Goal: Transaction & Acquisition: Purchase product/service

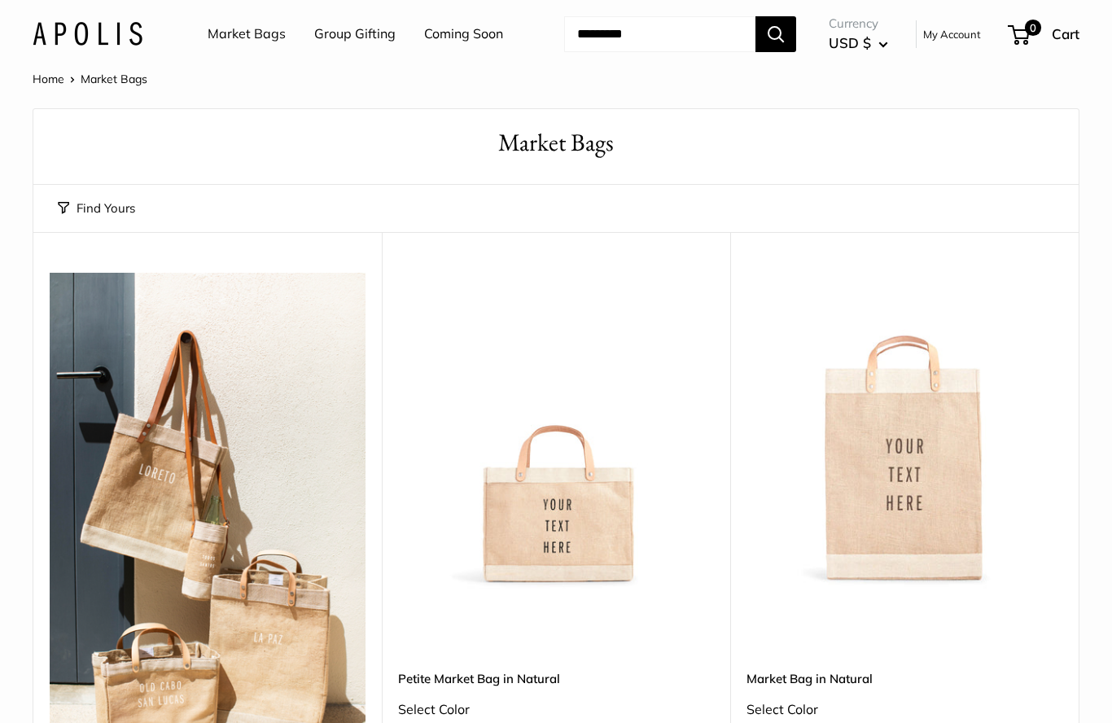
click at [255, 31] on link "Market Bags" at bounding box center [247, 34] width 78 height 24
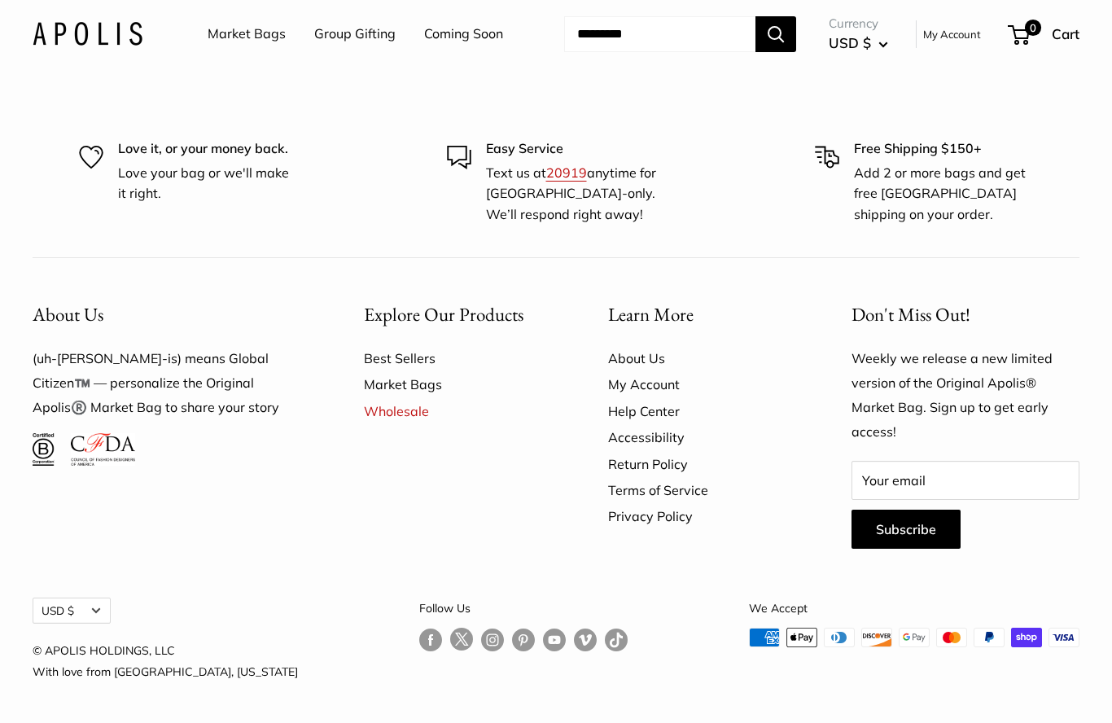
scroll to position [4301, 0]
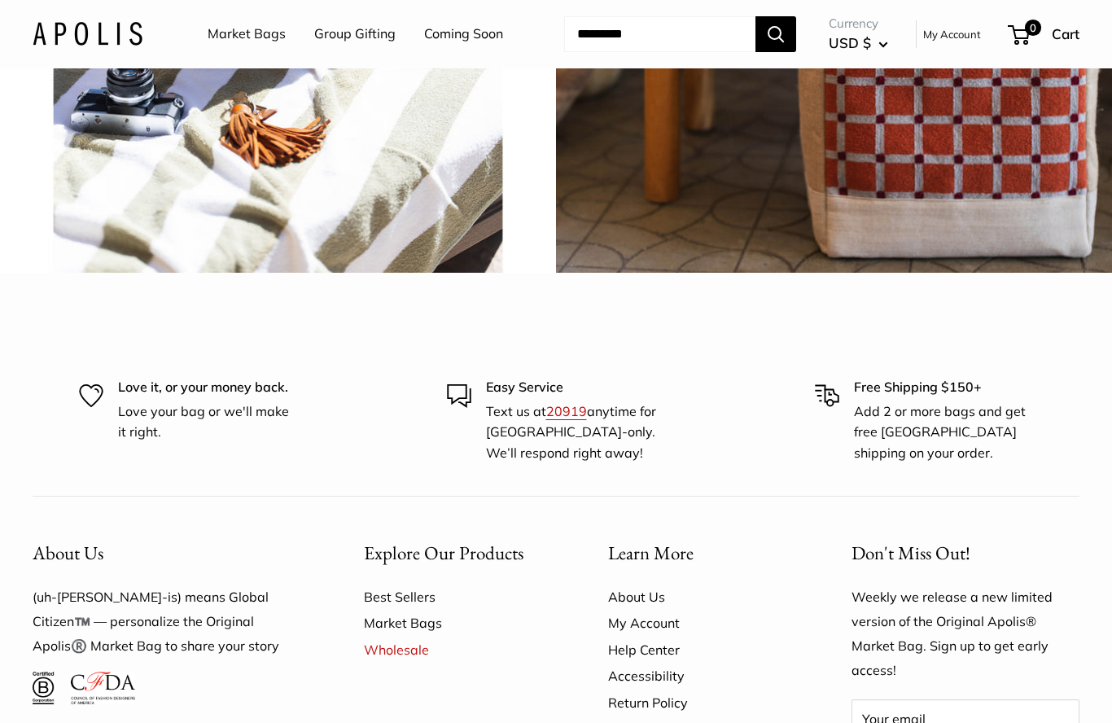
click at [632, 30] on input "Search..." at bounding box center [659, 34] width 191 height 36
click at [238, 39] on link "Market Bags" at bounding box center [247, 34] width 78 height 24
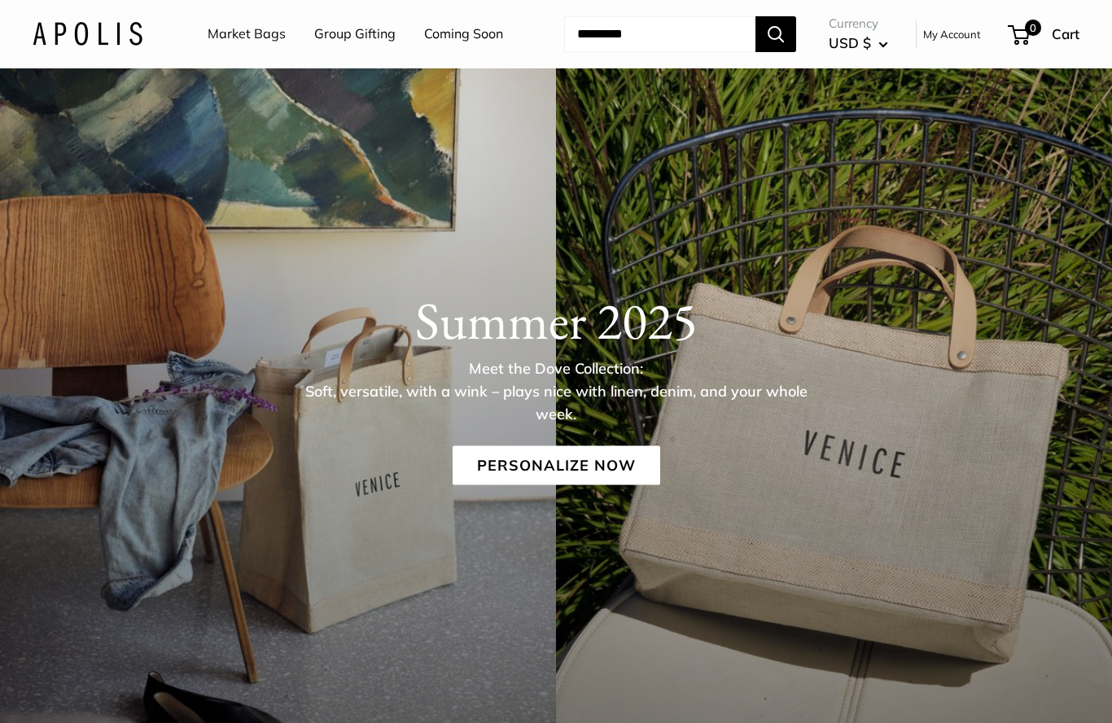
click at [98, 29] on img at bounding box center [88, 34] width 110 height 24
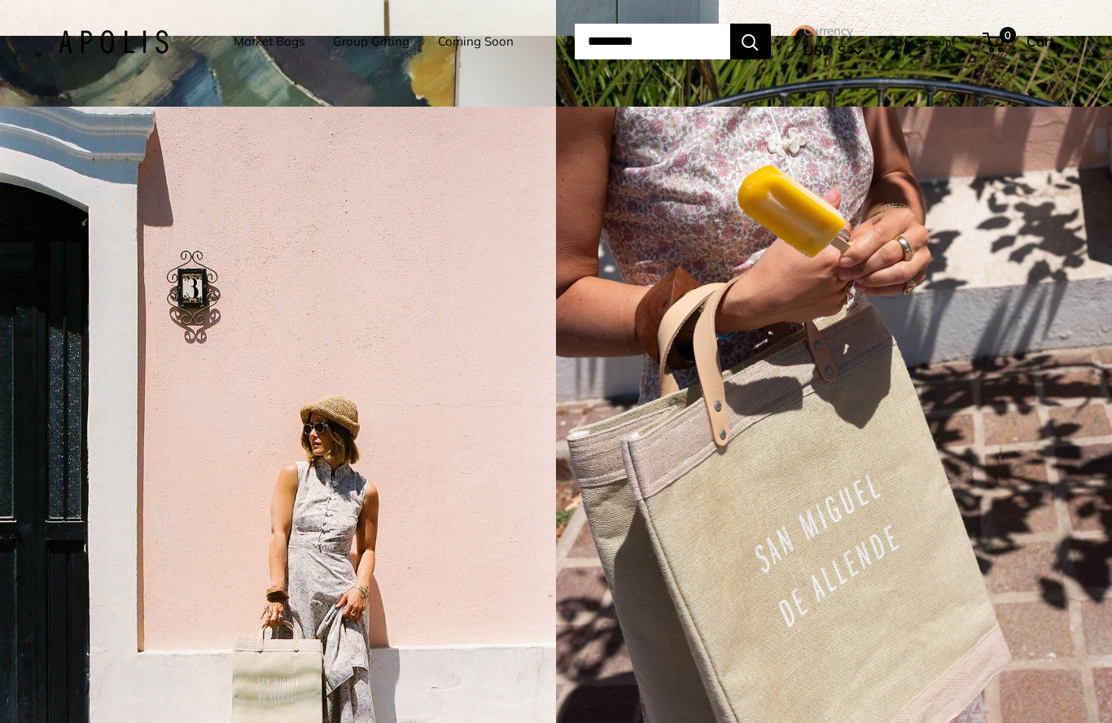
click at [243, 32] on link "Market Bags" at bounding box center [269, 41] width 71 height 23
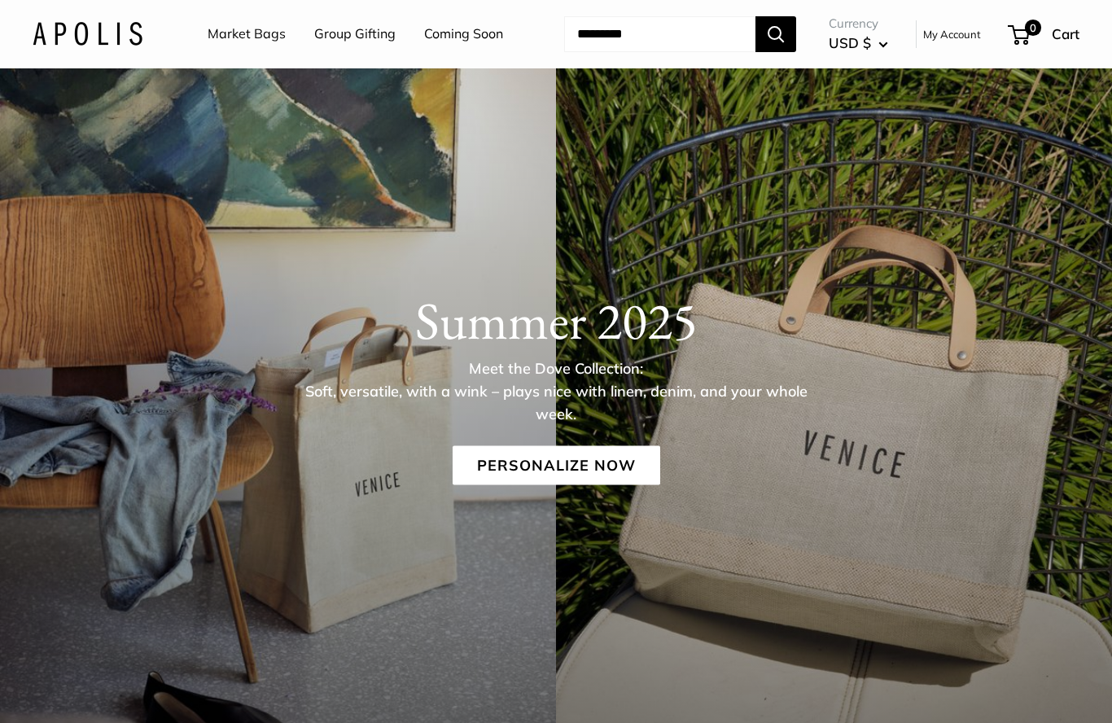
click at [450, 37] on link "Coming Soon" at bounding box center [463, 34] width 79 height 24
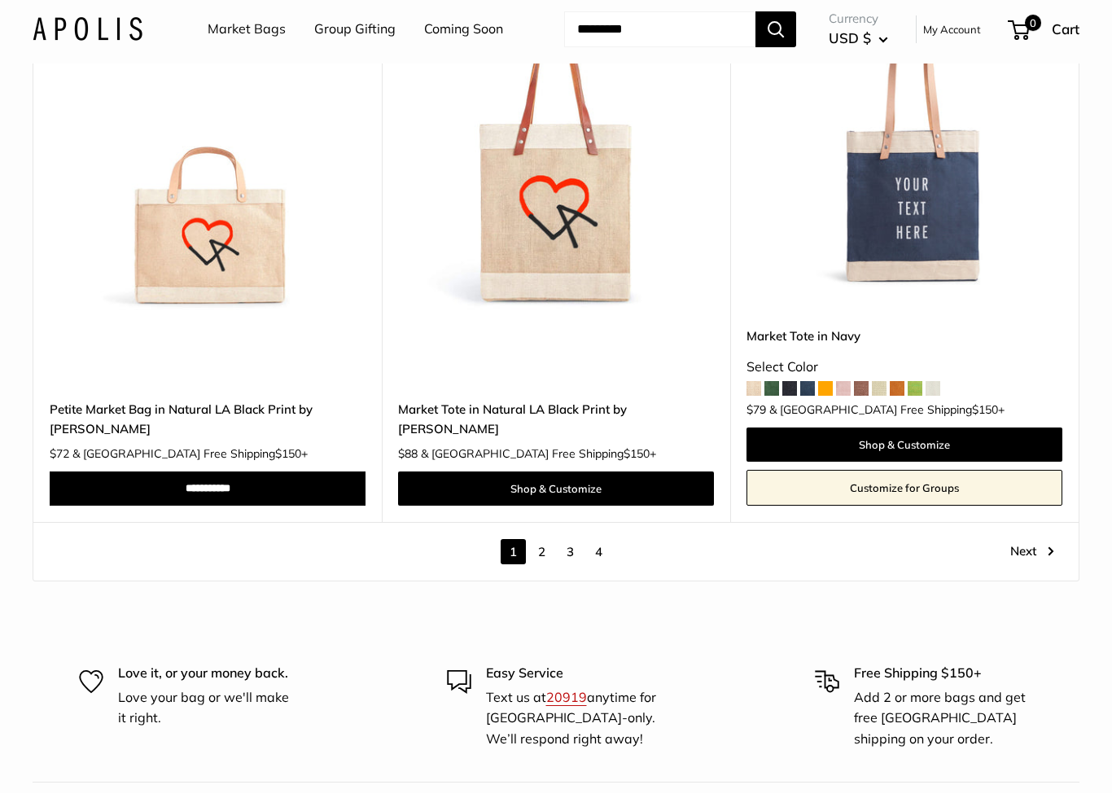
scroll to position [8712, 0]
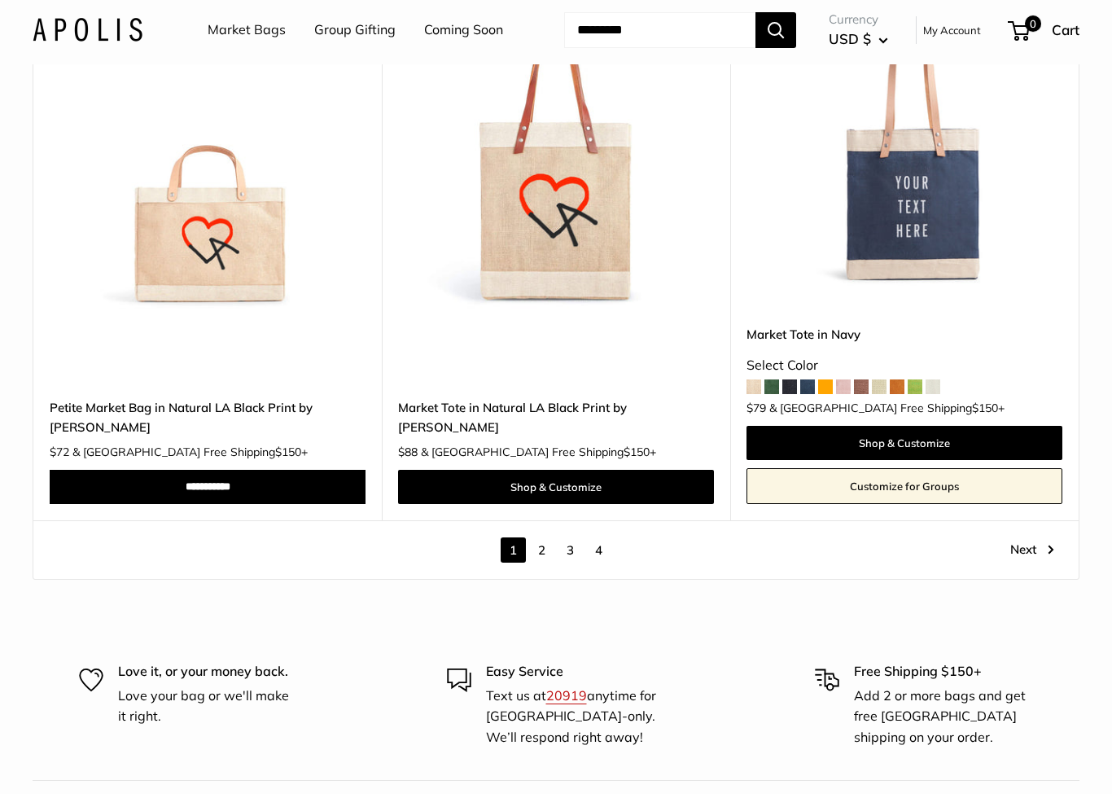
click at [601, 542] on link "4" at bounding box center [598, 554] width 25 height 25
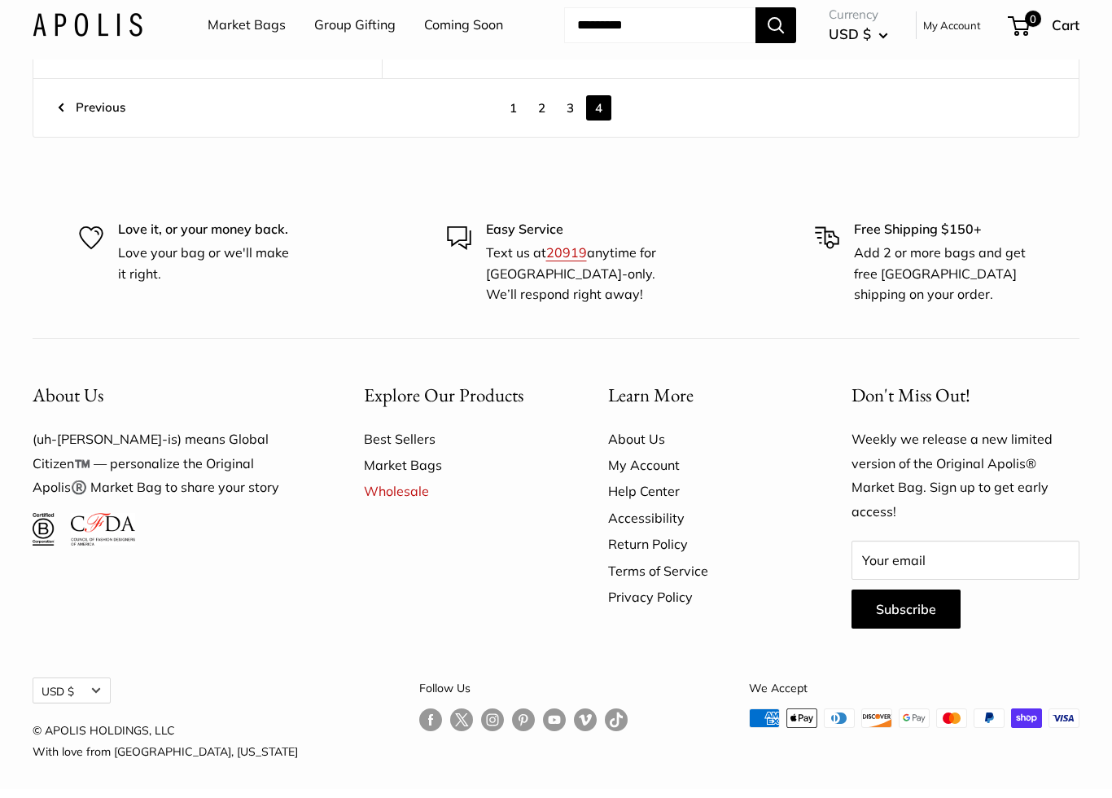
scroll to position [2935, 0]
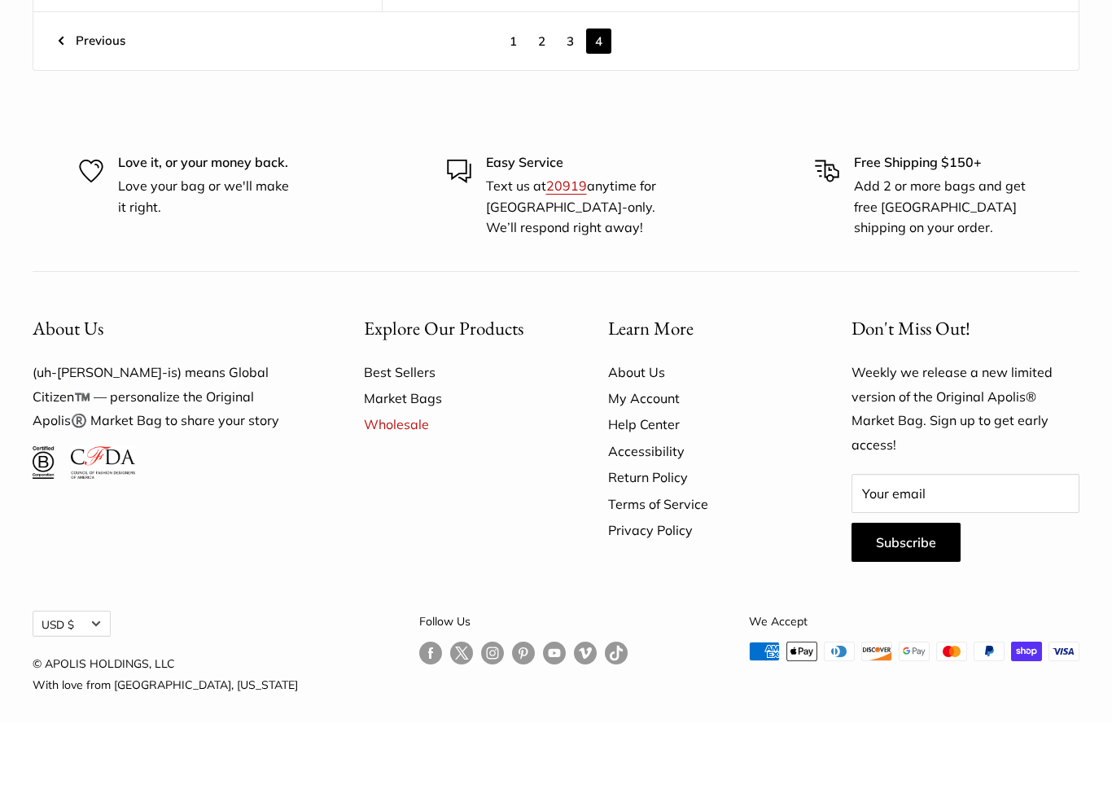
click at [412, 461] on link "Market Bags" at bounding box center [457, 474] width 187 height 26
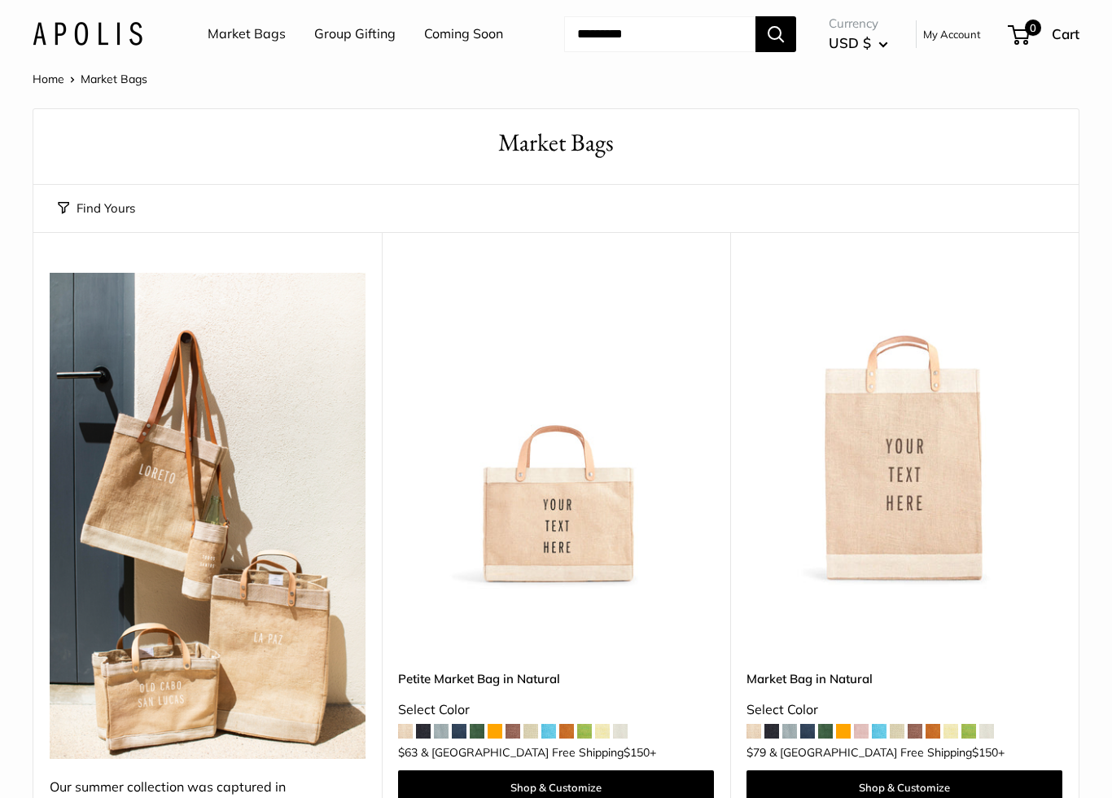
click at [633, 41] on input "Search..." at bounding box center [659, 34] width 191 height 36
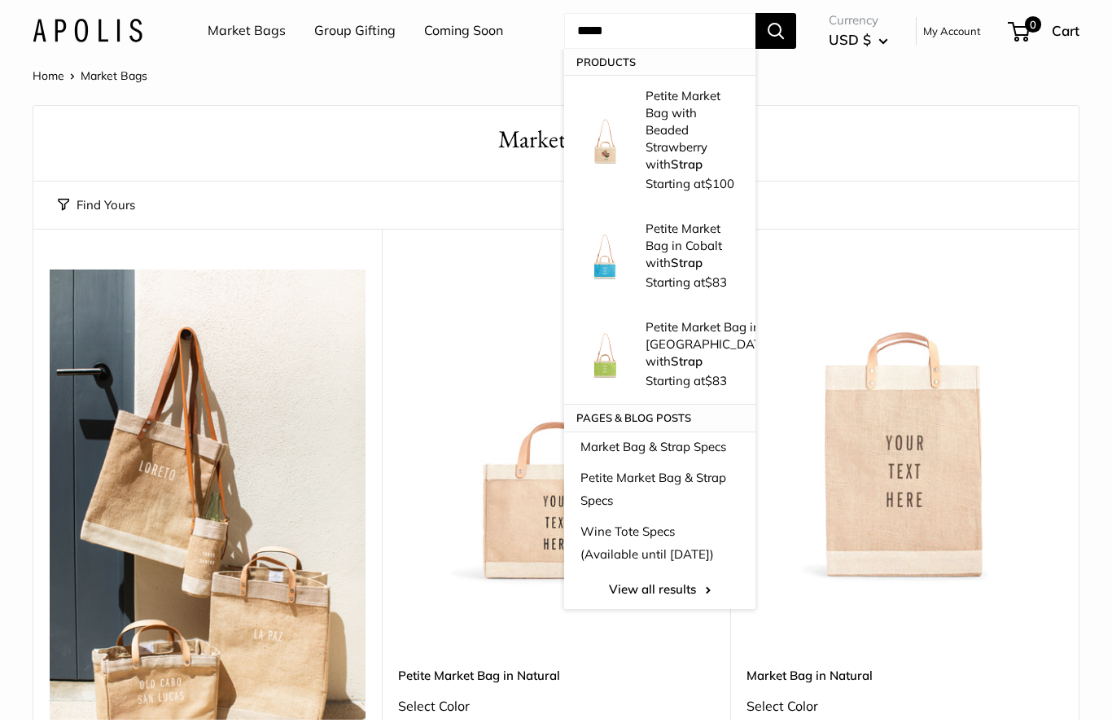
type input "*****"
click at [646, 140] on p "Petite Market Bag with Beaded Strawberry with Strap" at bounding box center [693, 132] width 94 height 85
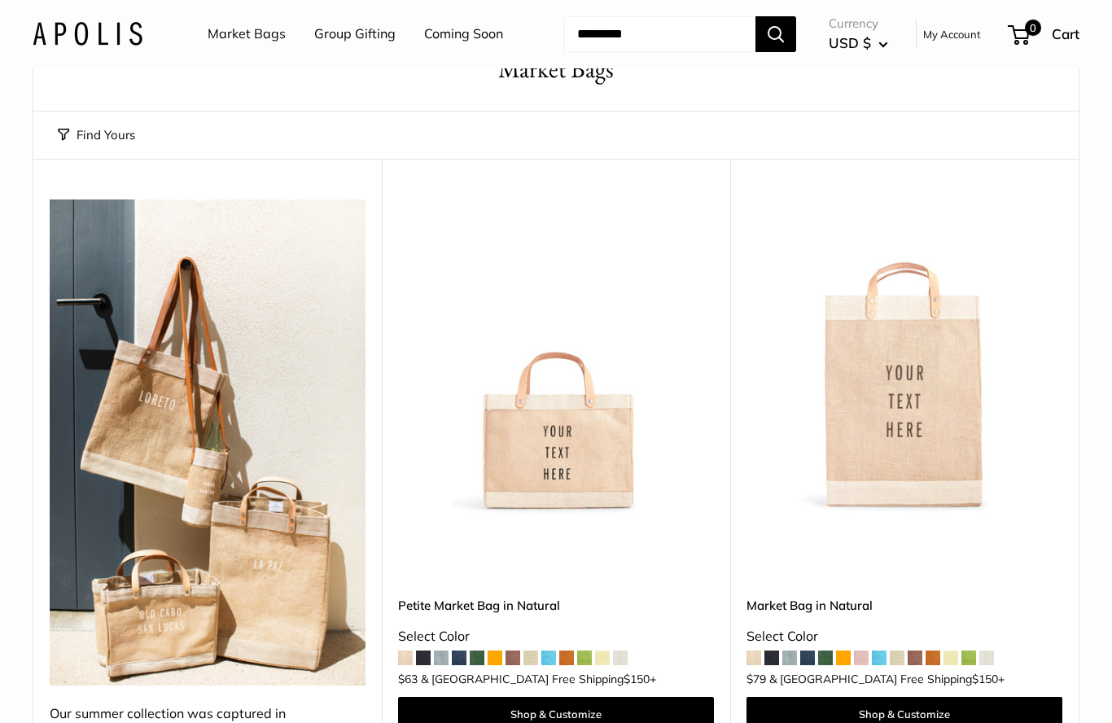
click at [687, 28] on input "Search..." at bounding box center [659, 34] width 191 height 36
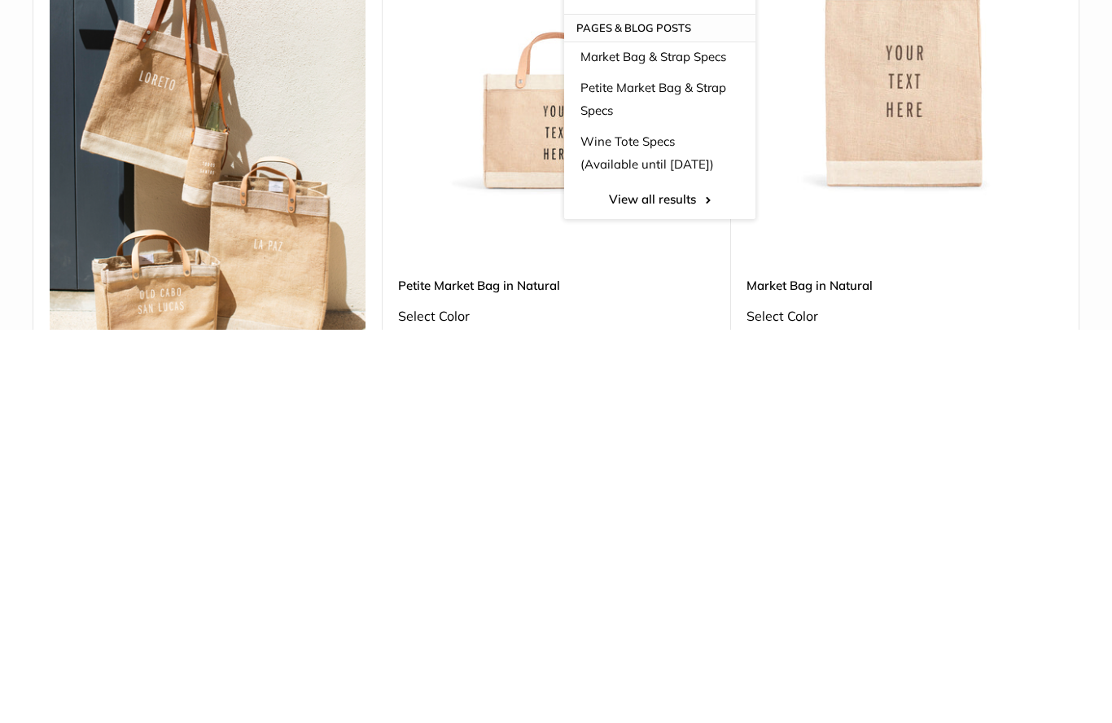
type input "*****"
click at [698, 573] on link "View all results" at bounding box center [659, 592] width 191 height 39
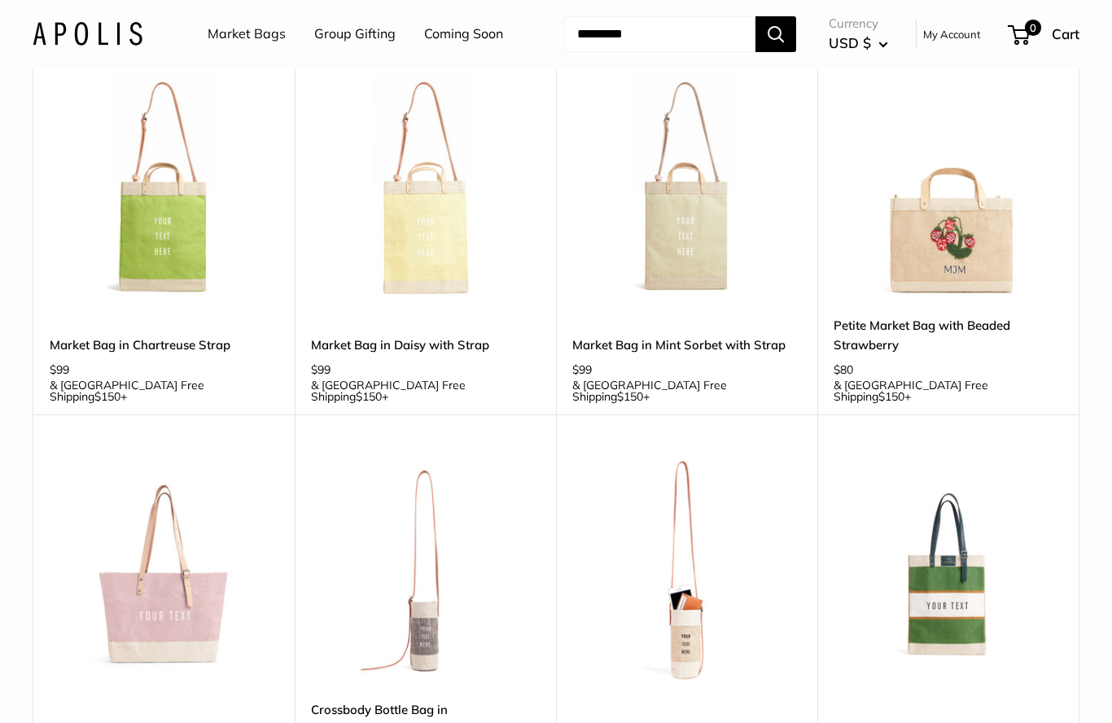
scroll to position [1329, 0]
click at [152, 471] on img at bounding box center [164, 569] width 229 height 229
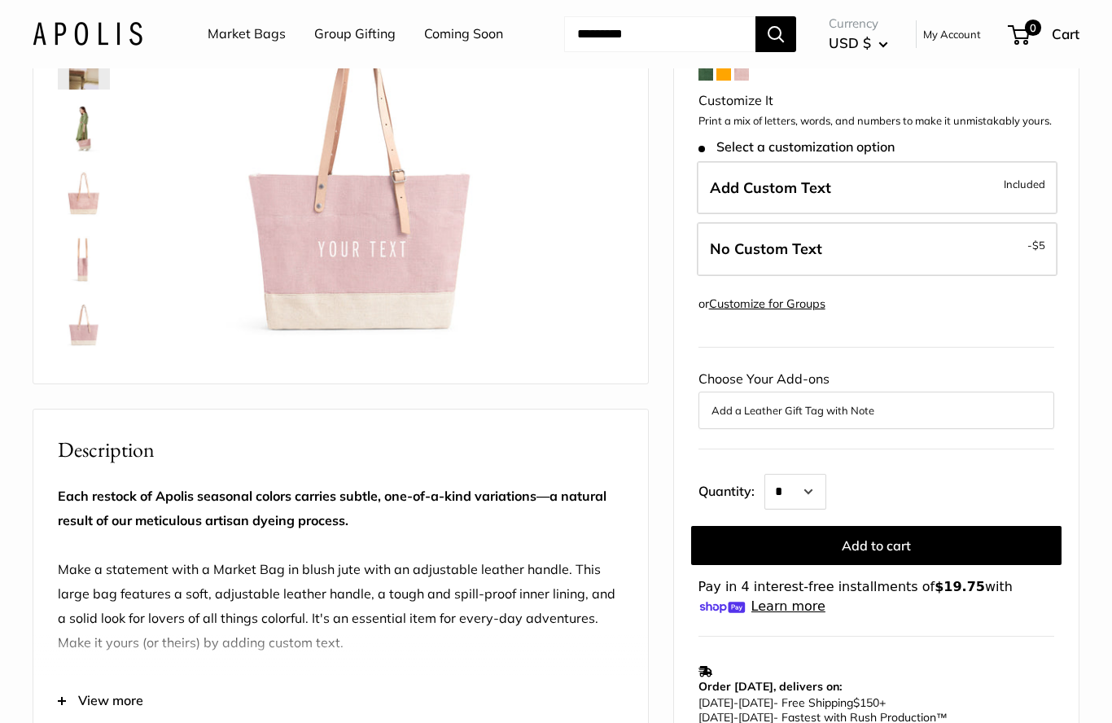
scroll to position [165, 0]
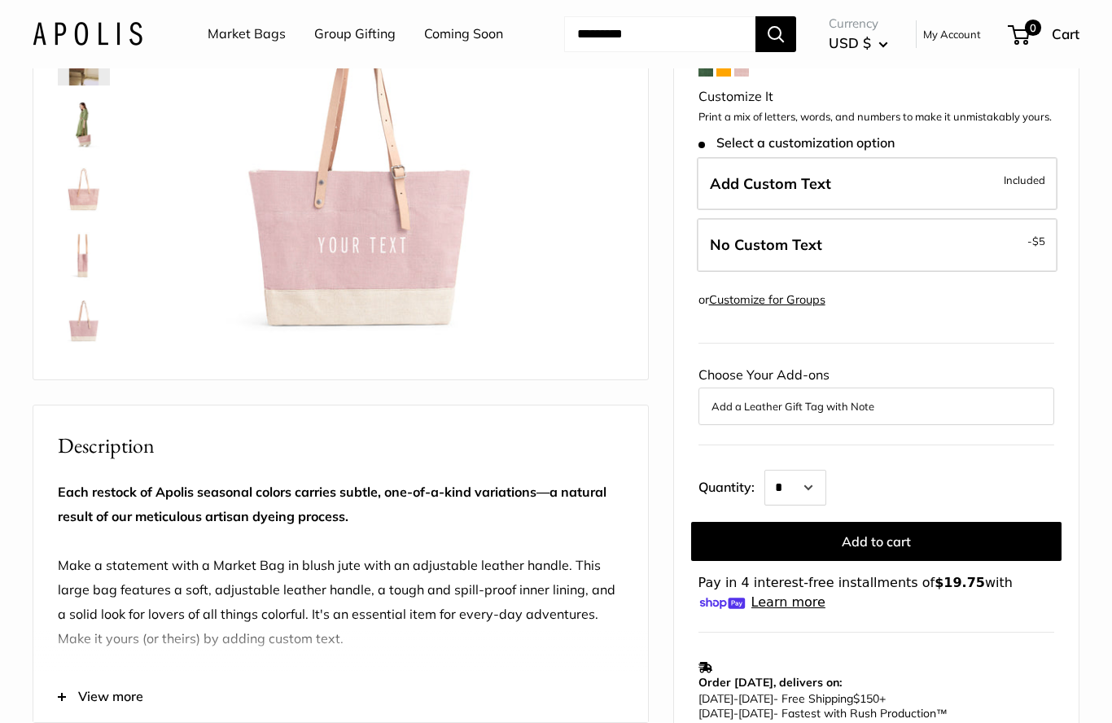
click at [948, 528] on button "Add to cart" at bounding box center [876, 541] width 370 height 39
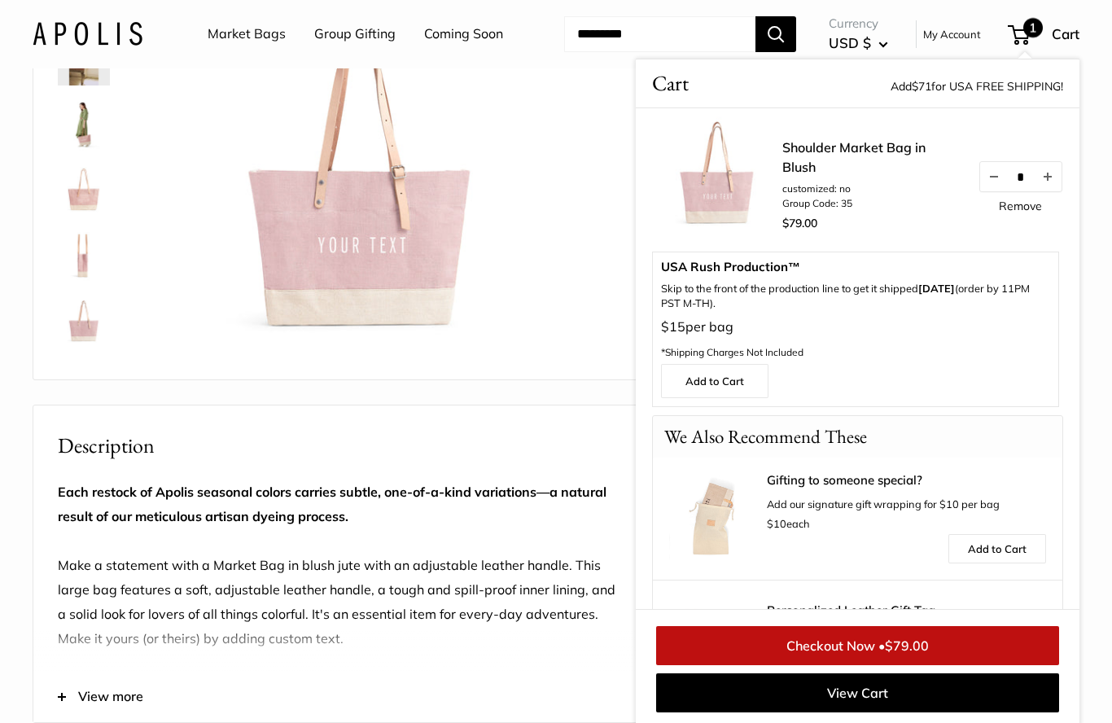
scroll to position [0, 0]
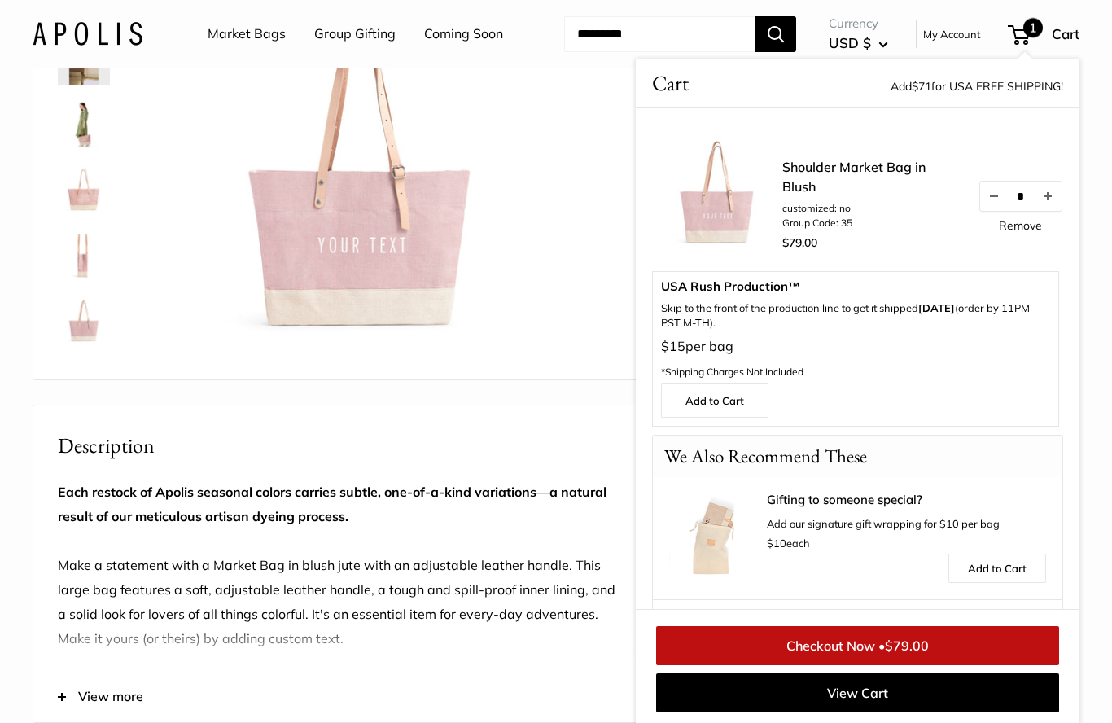
click at [200, 260] on img at bounding box center [361, 165] width 394 height 394
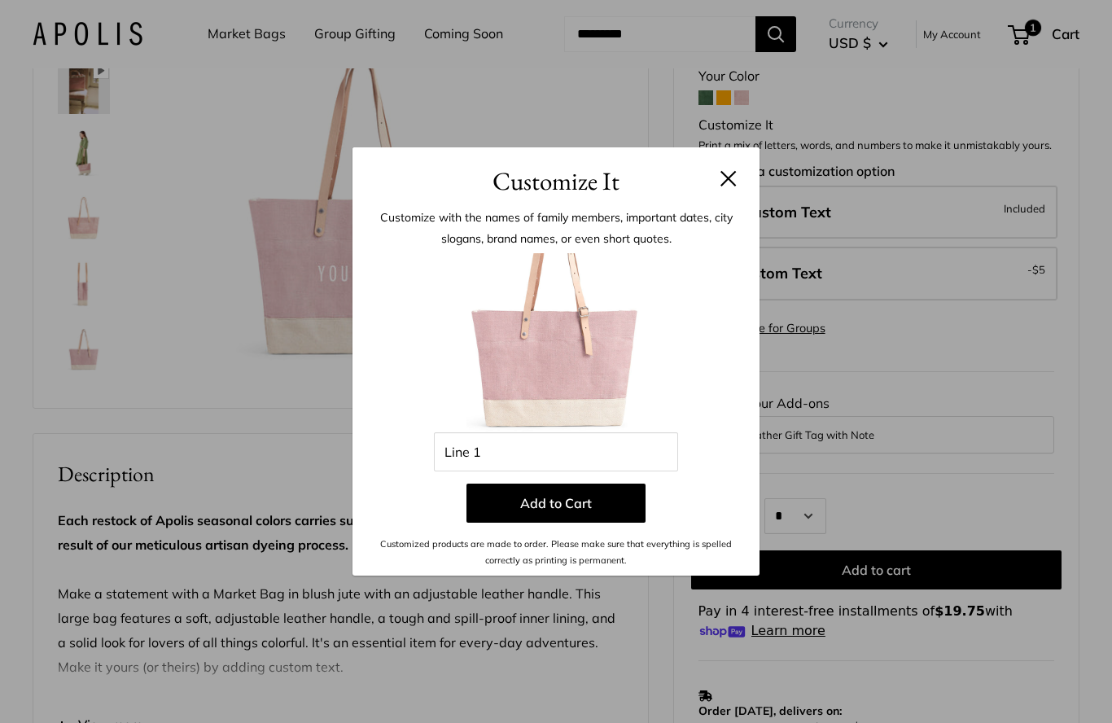
click at [708, 200] on h3 "Customize It" at bounding box center [556, 181] width 358 height 38
click at [734, 186] on button at bounding box center [728, 178] width 16 height 16
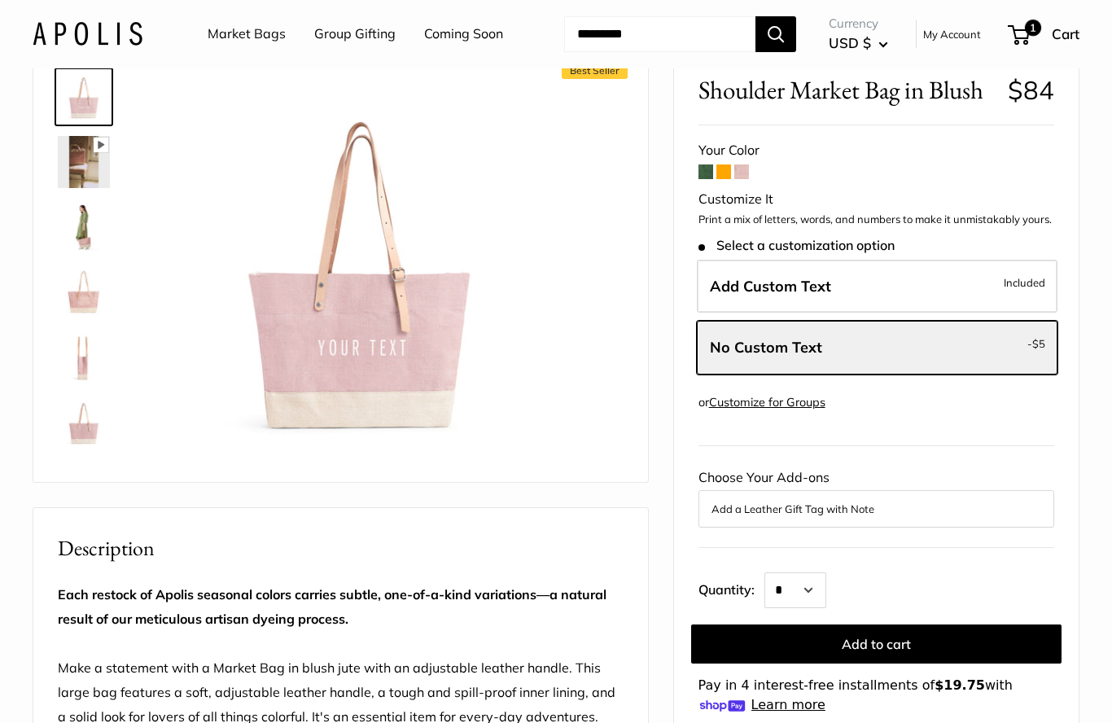
scroll to position [0, 0]
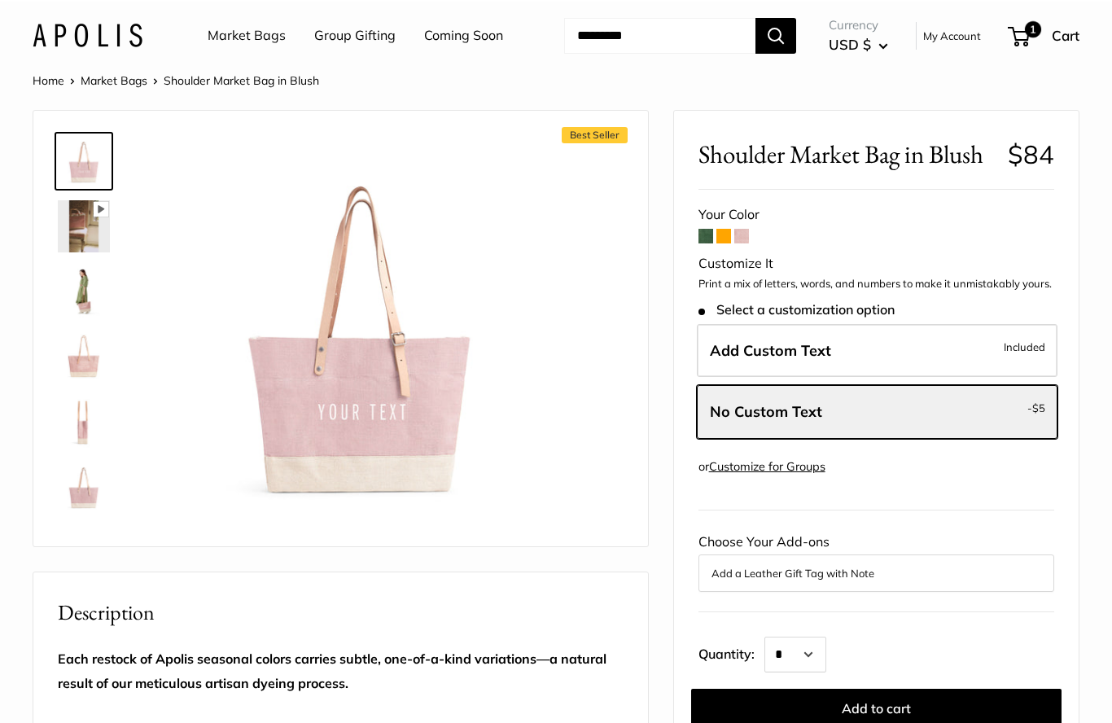
scroll to position [236, 0]
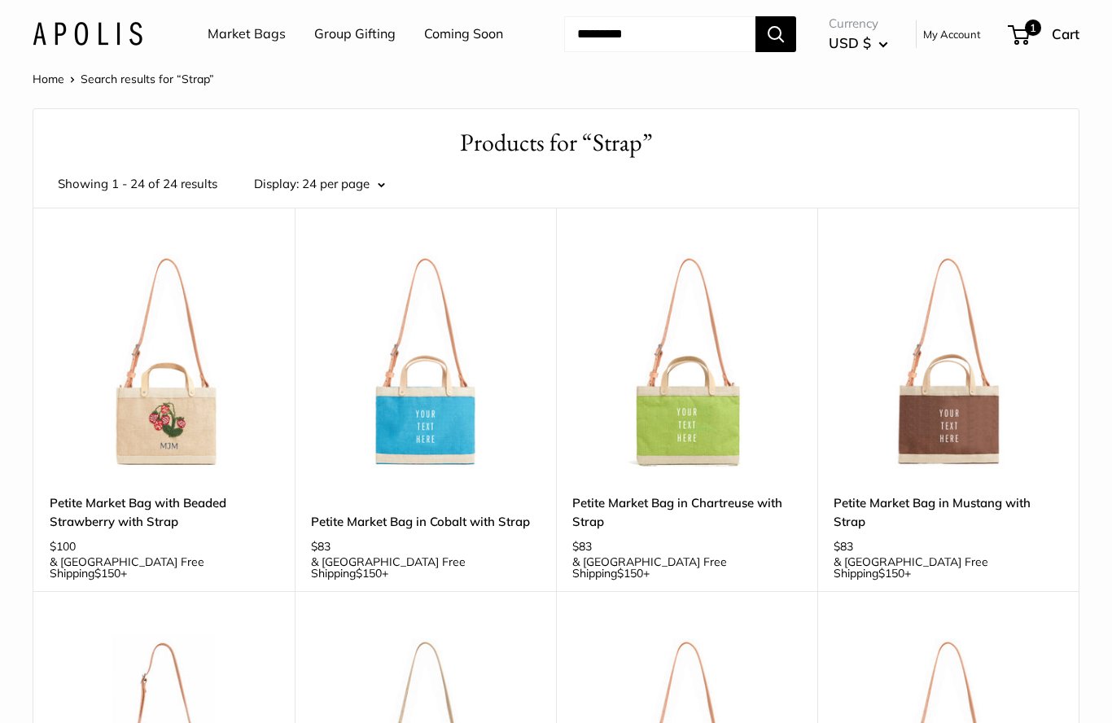
click at [475, 39] on link "Coming Soon" at bounding box center [463, 34] width 79 height 24
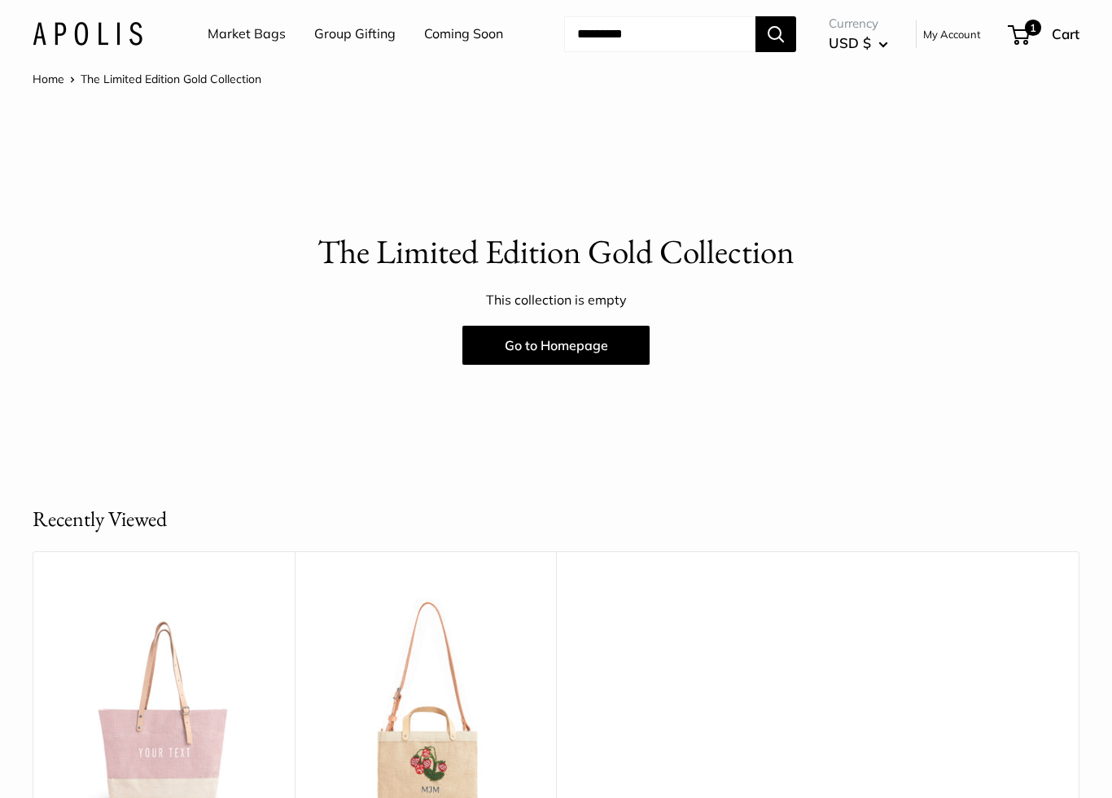
click at [582, 351] on link "Go to Homepage" at bounding box center [555, 345] width 187 height 39
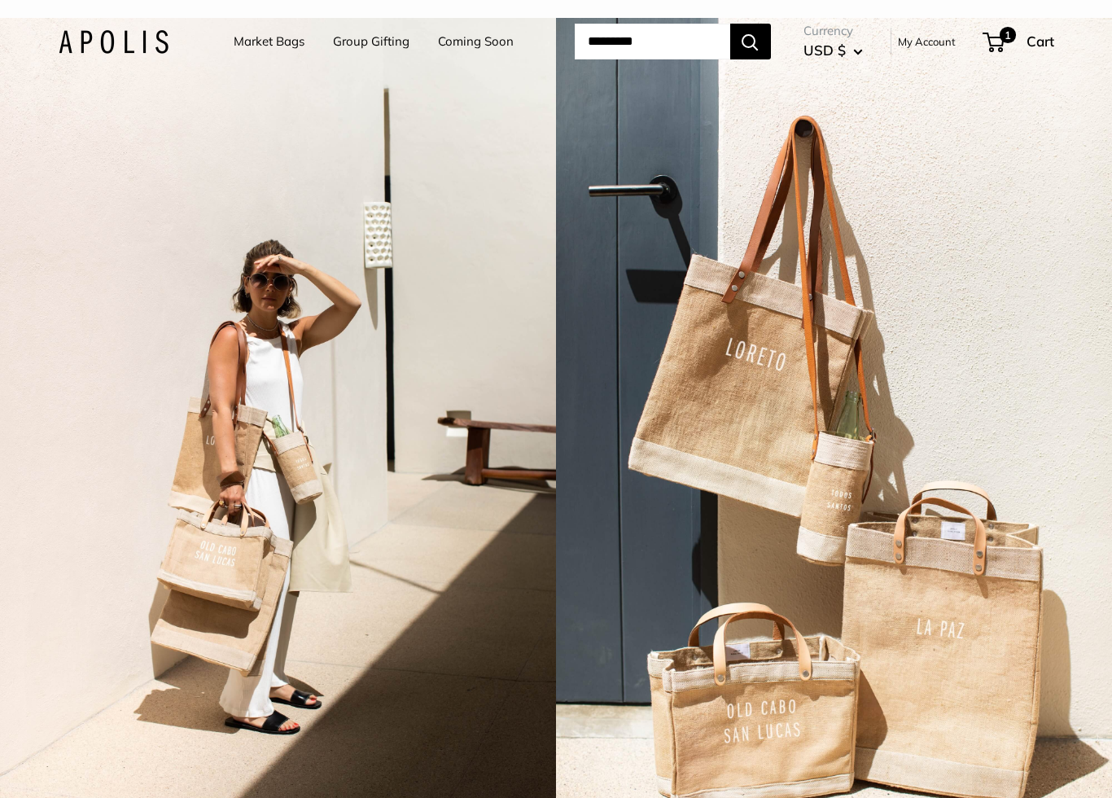
click at [1044, 370] on div "2 / 7" at bounding box center [834, 417] width 556 height 798
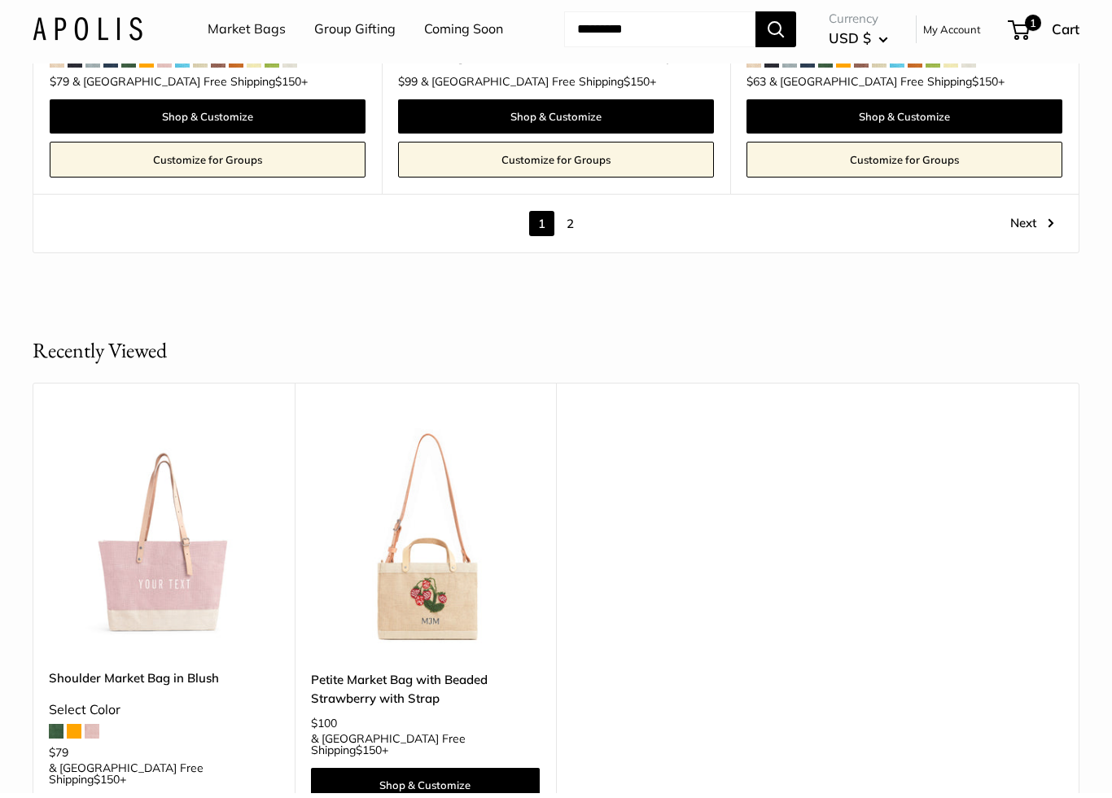
scroll to position [9265, 0]
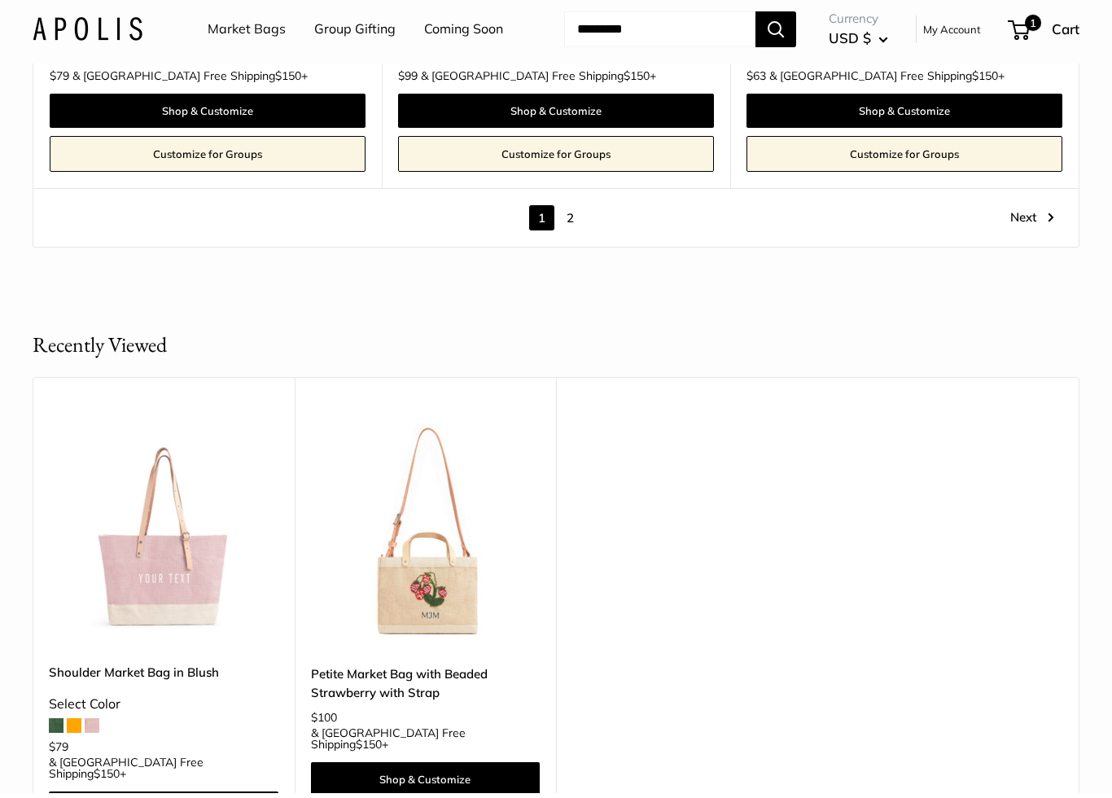
click at [148, 486] on img at bounding box center [164, 537] width 230 height 230
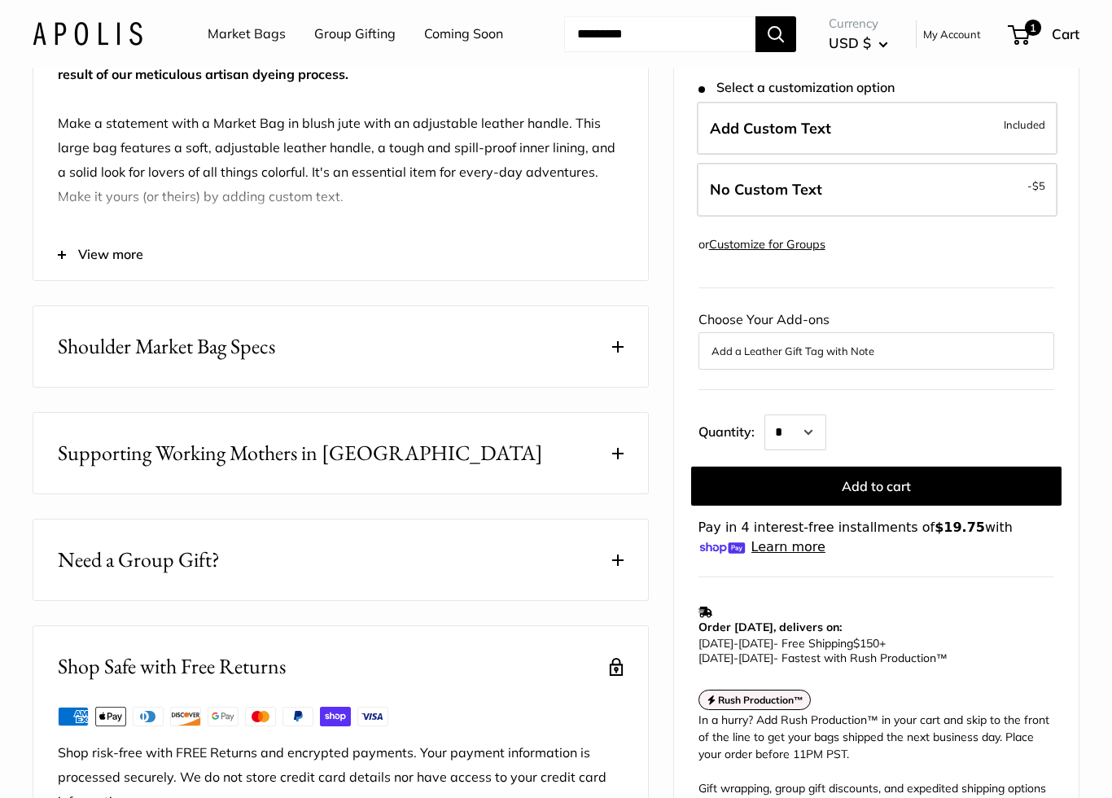
scroll to position [553, 0]
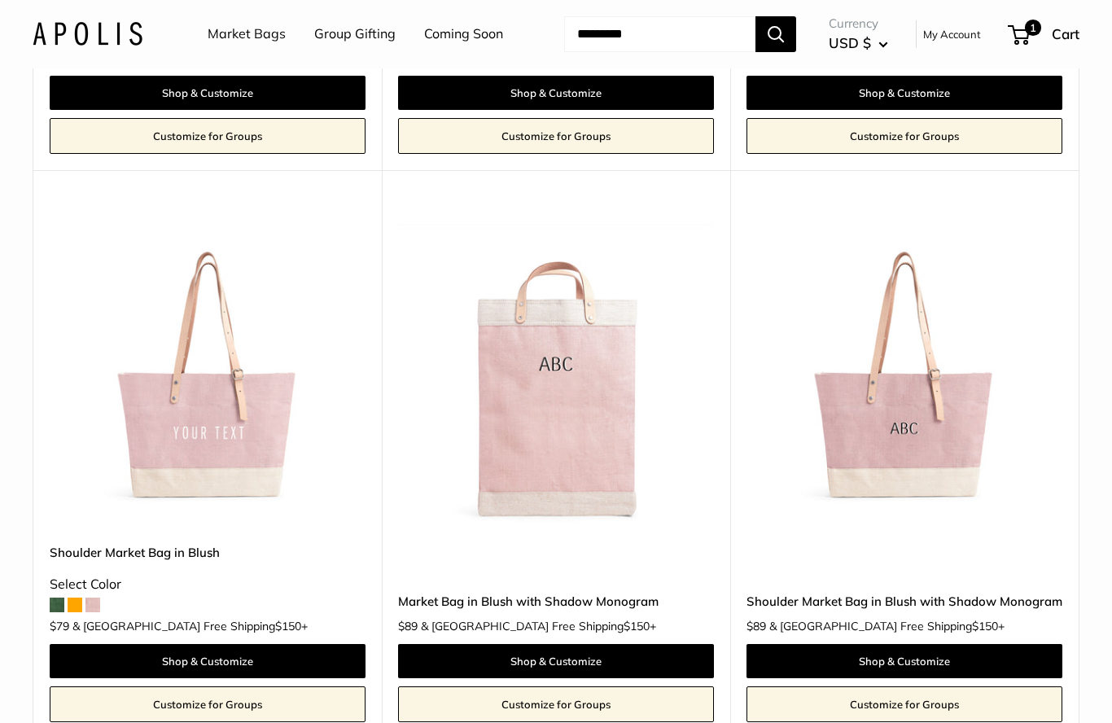
scroll to position [3546, 0]
